Goal: Information Seeking & Learning: Check status

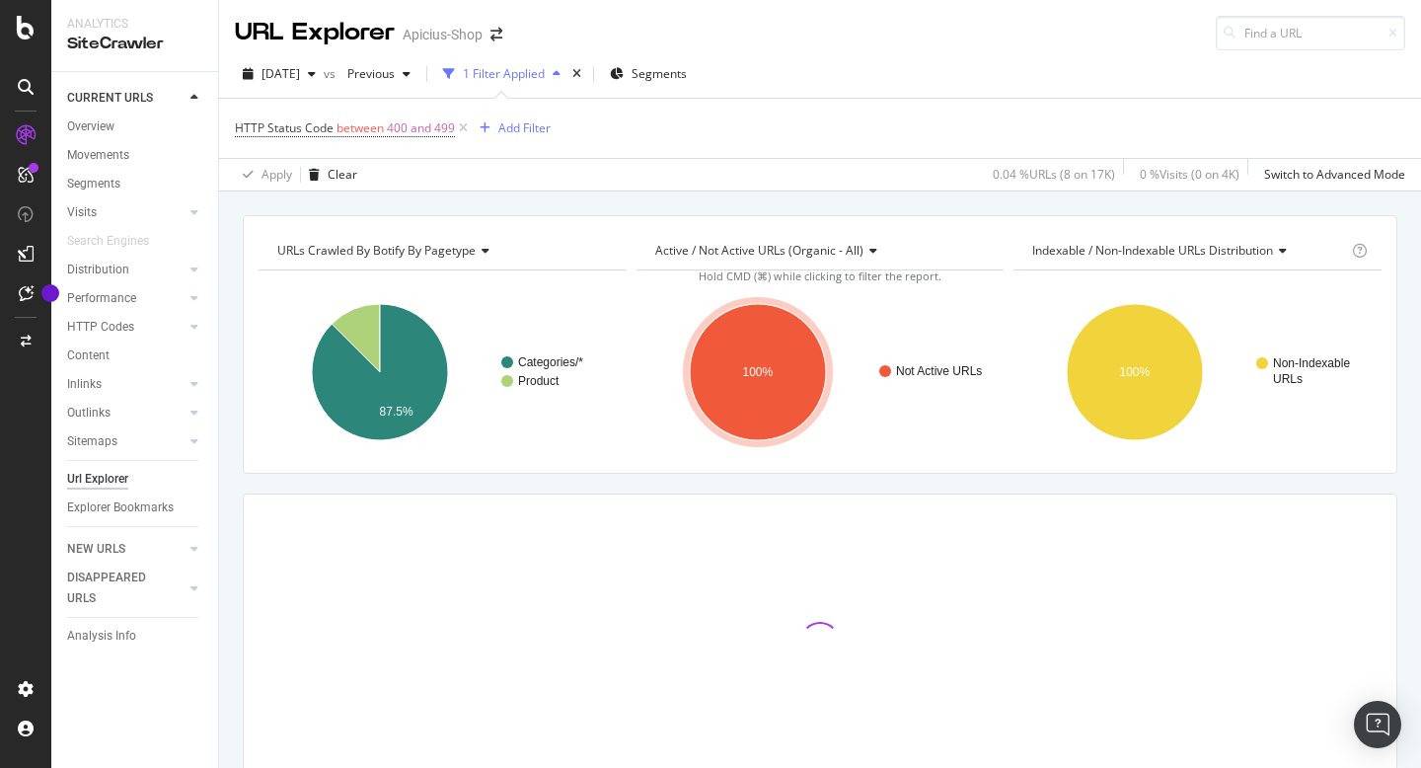
click at [508, 349] on rect "A chart." at bounding box center [443, 372] width 368 height 172
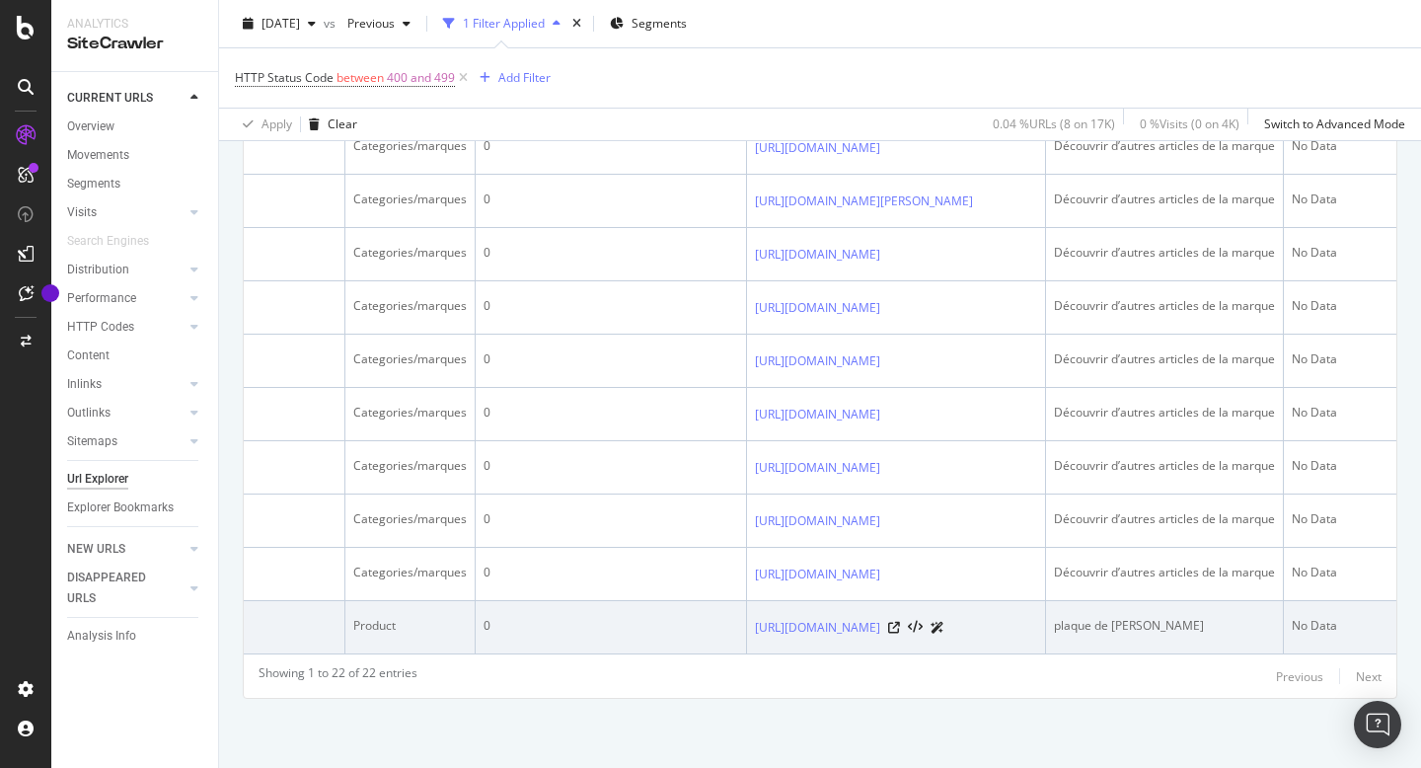
scroll to position [0, 71]
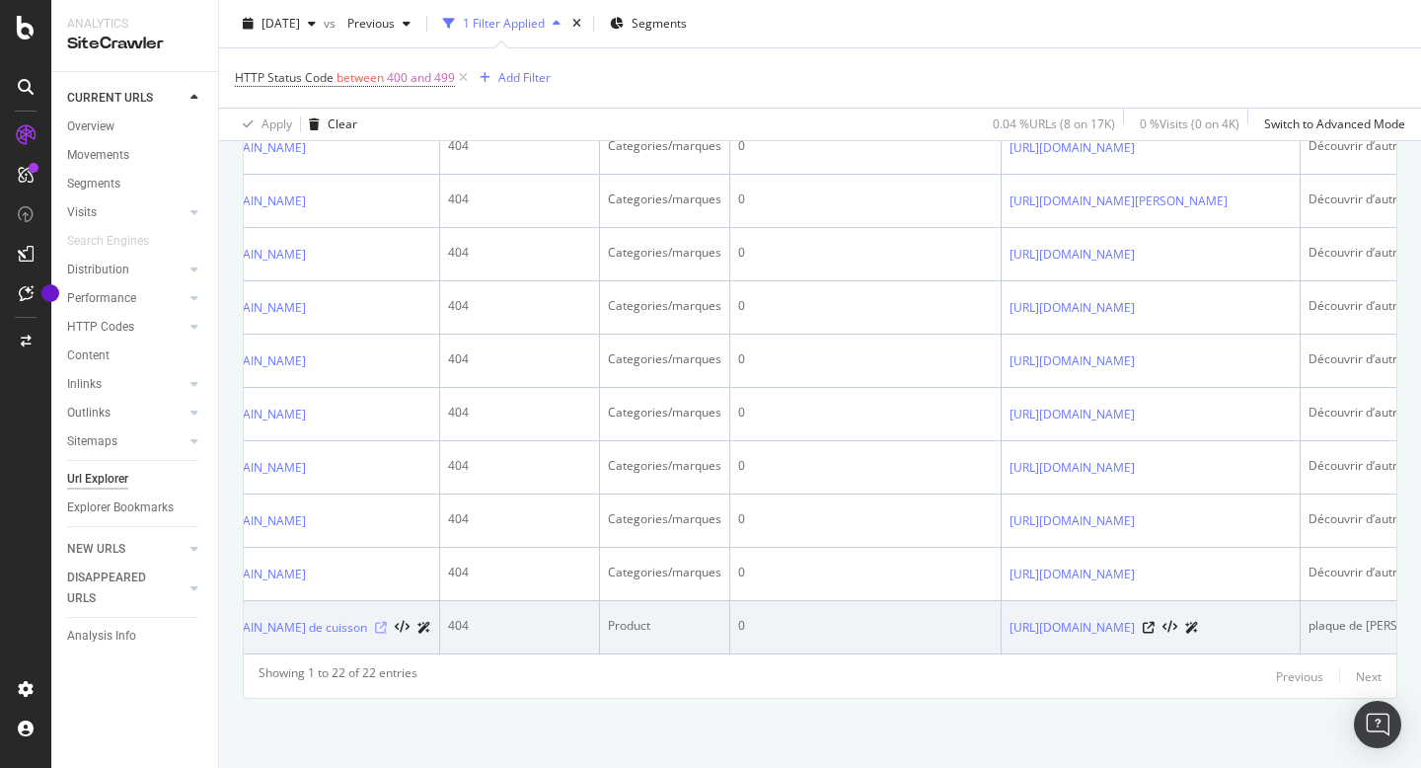
click at [387, 622] on icon at bounding box center [381, 628] width 12 height 12
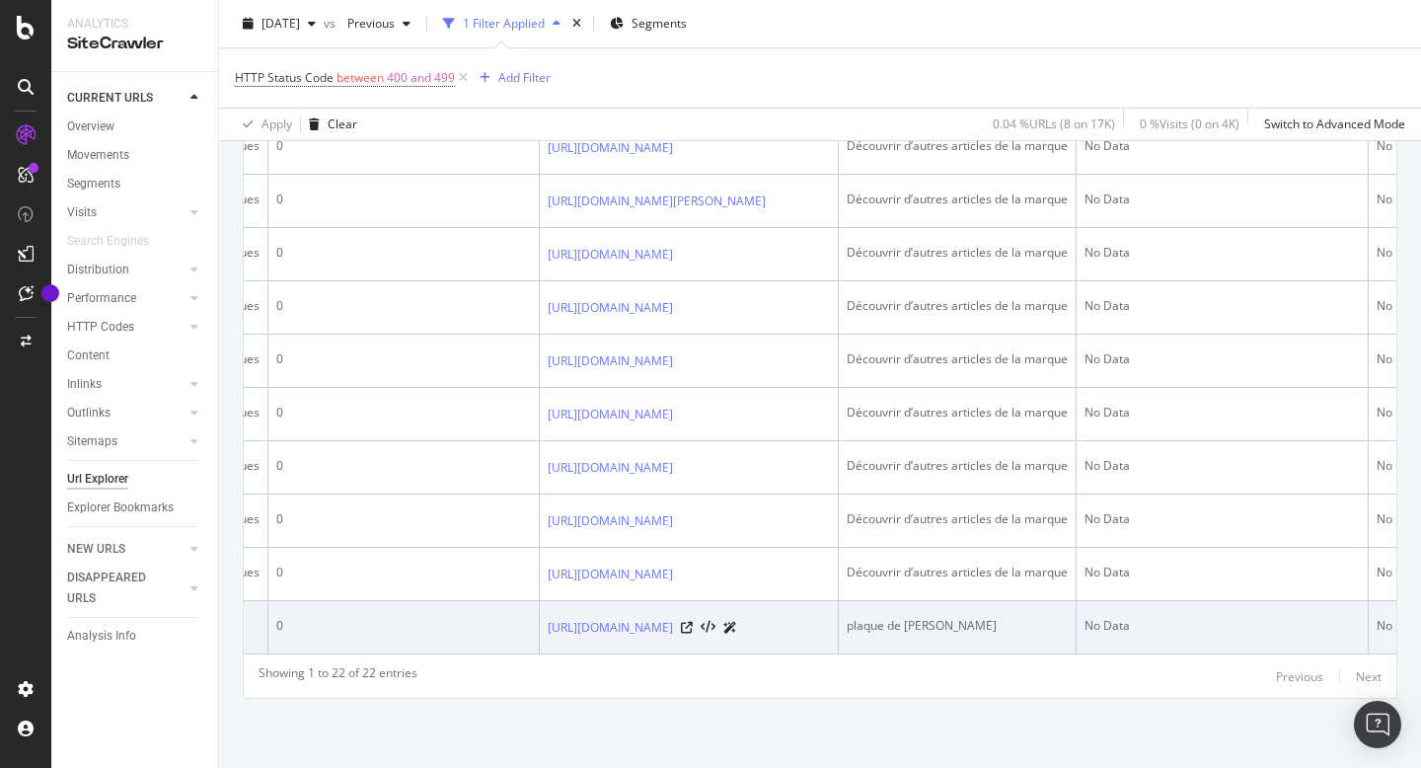
scroll to position [0, 584]
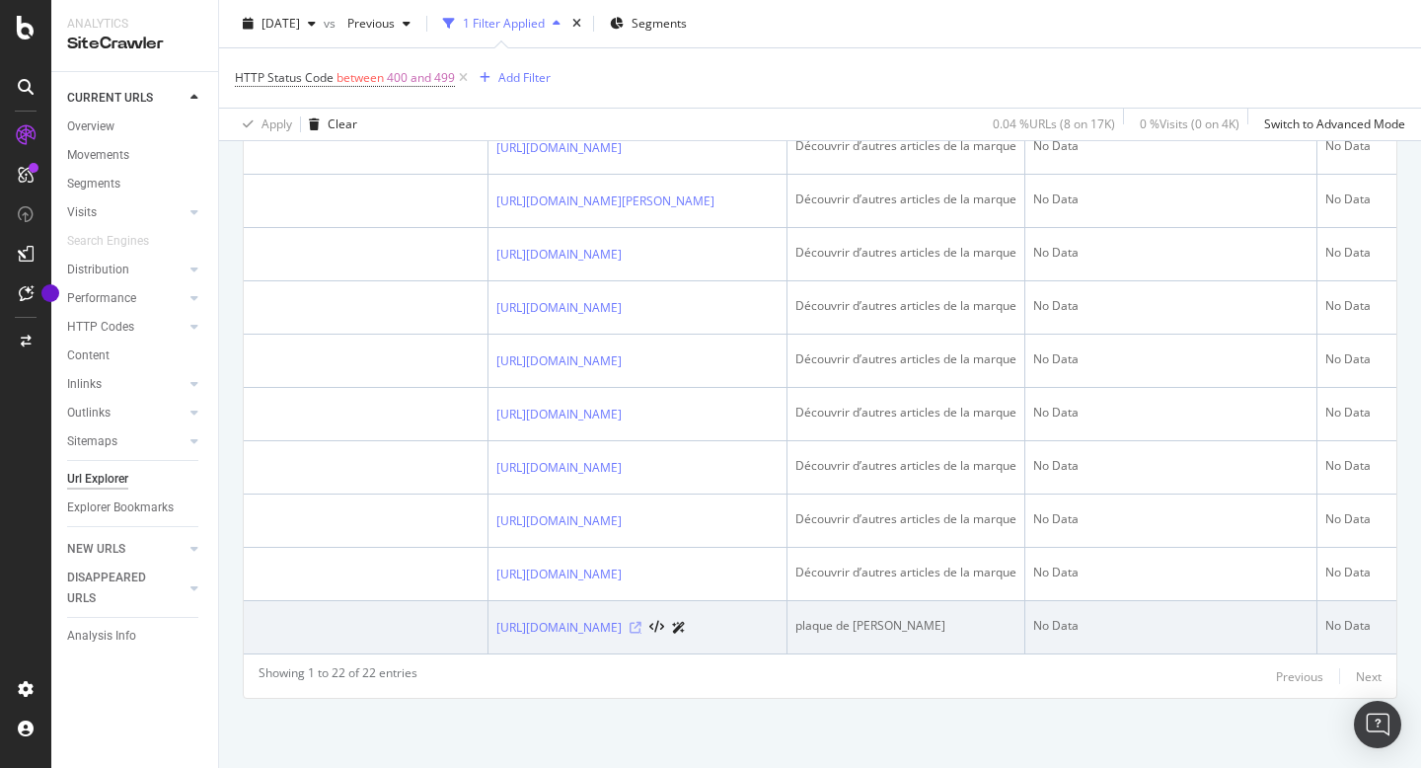
click at [641, 622] on icon at bounding box center [635, 628] width 12 height 12
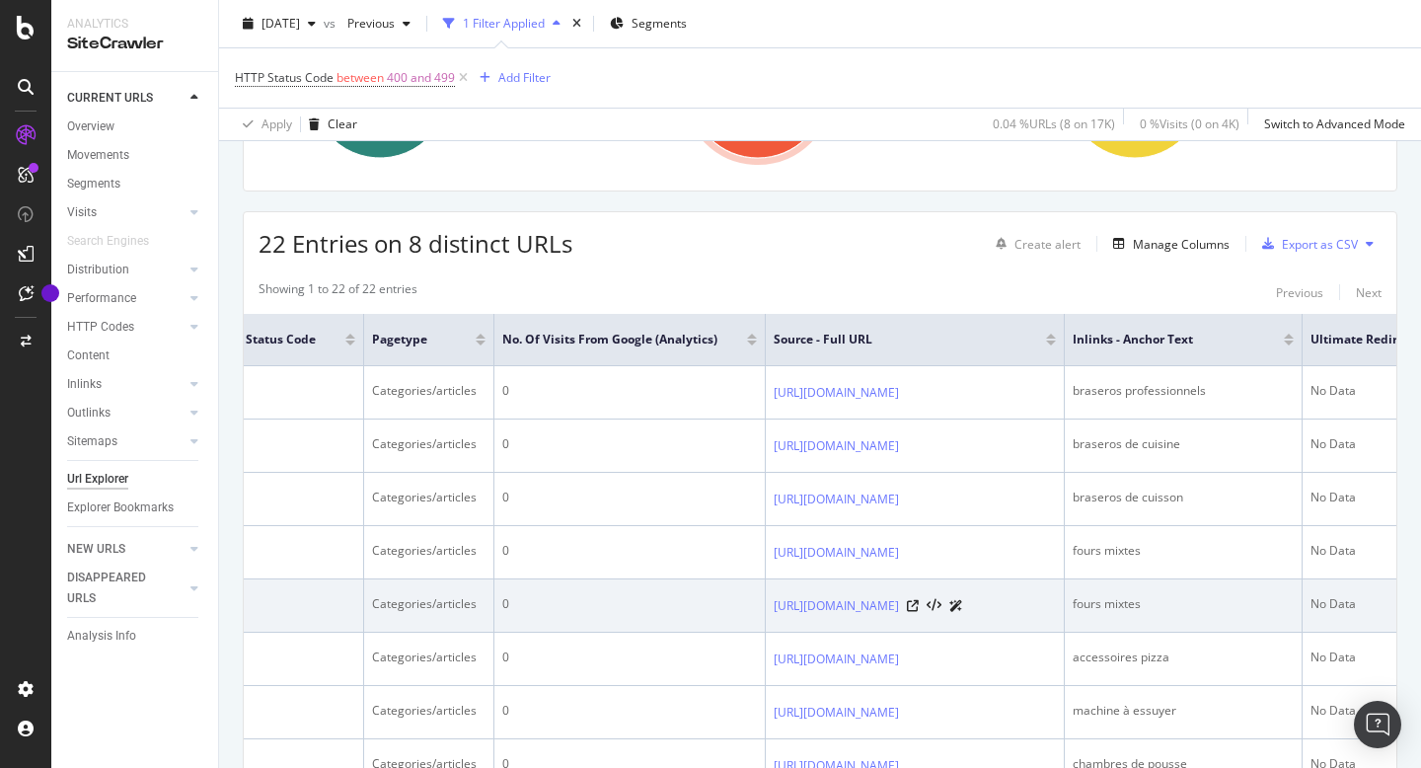
scroll to position [0, 314]
